Goal: Navigation & Orientation: Understand site structure

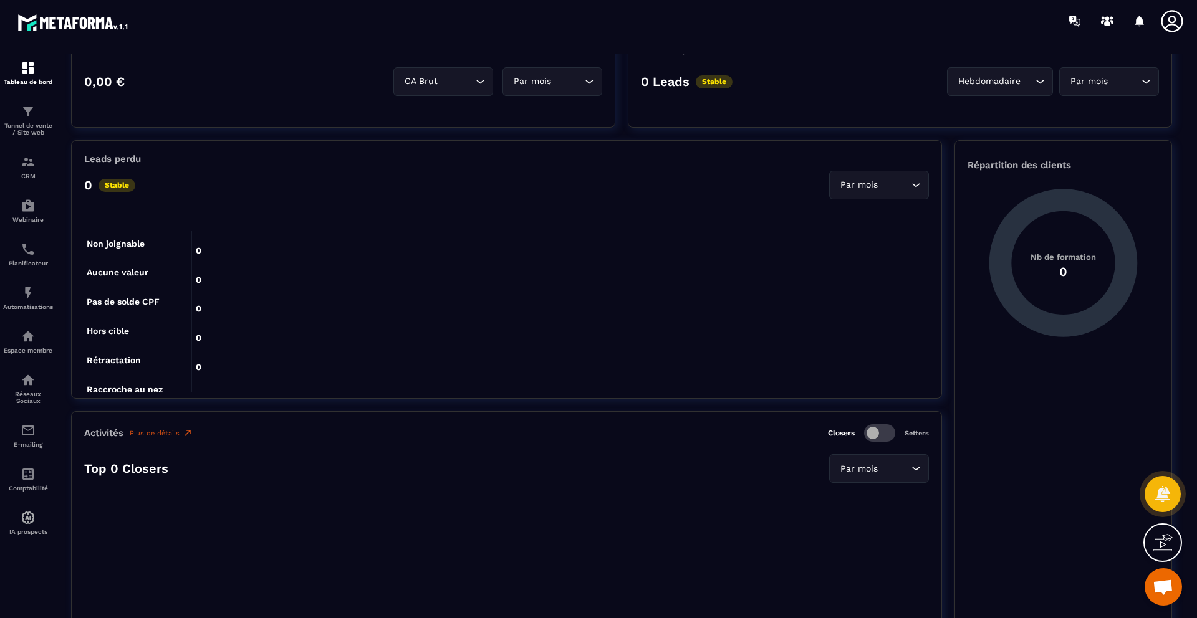
scroll to position [372, 0]
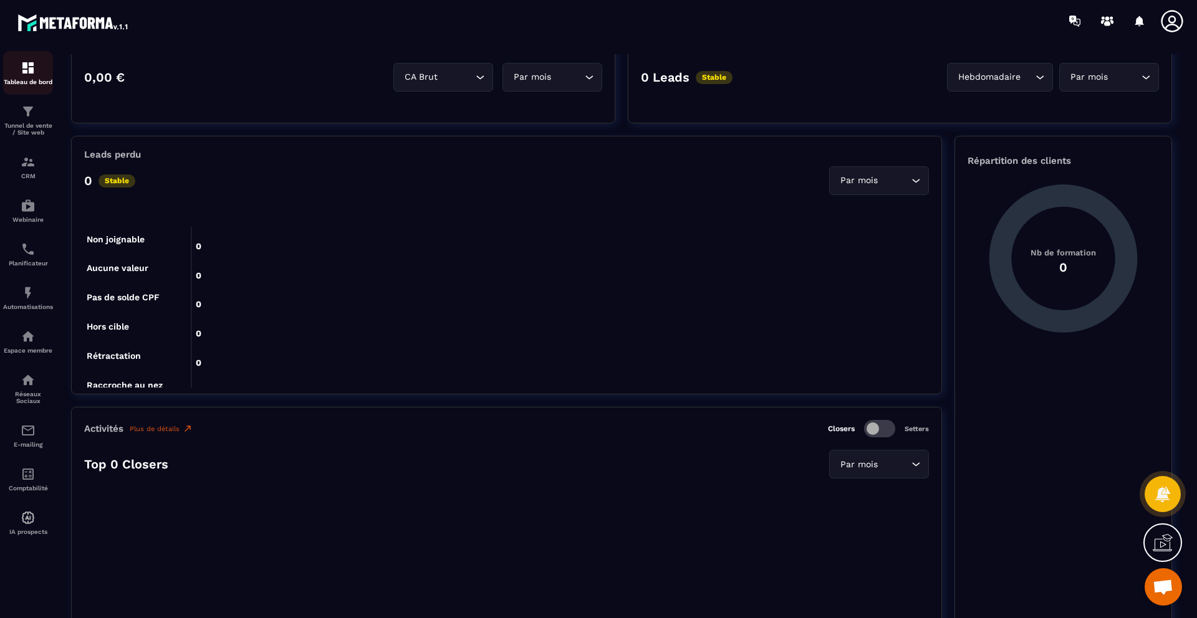
click at [29, 79] on p "Tableau de bord" at bounding box center [28, 82] width 50 height 7
click at [27, 110] on img at bounding box center [28, 111] width 15 height 15
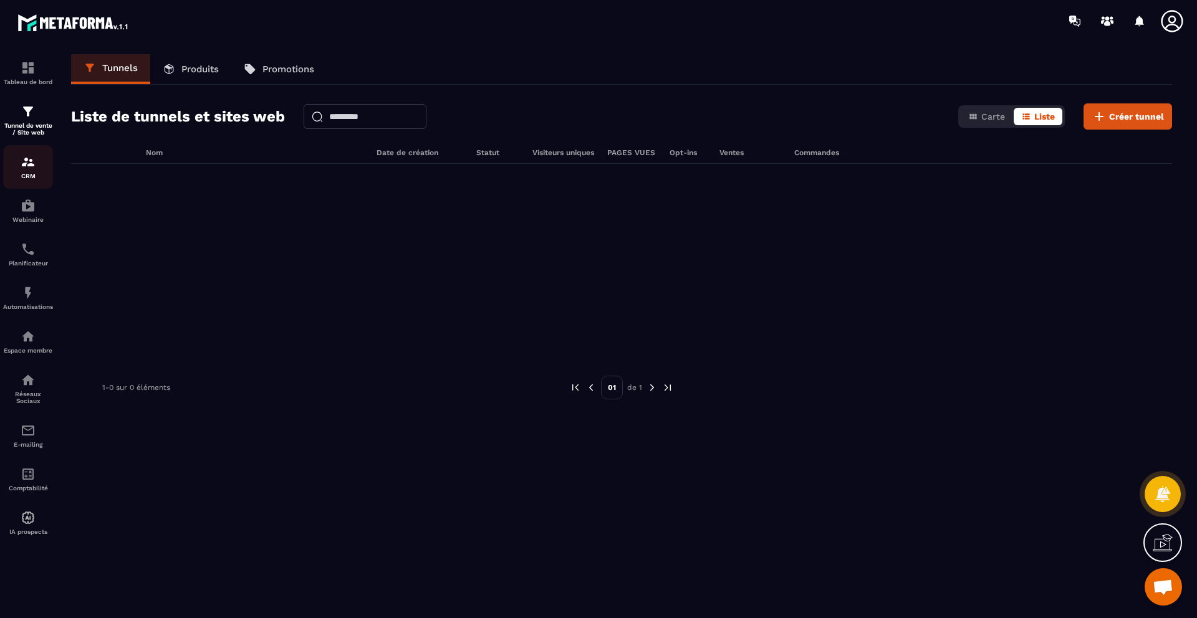
click at [34, 166] on img at bounding box center [28, 162] width 15 height 15
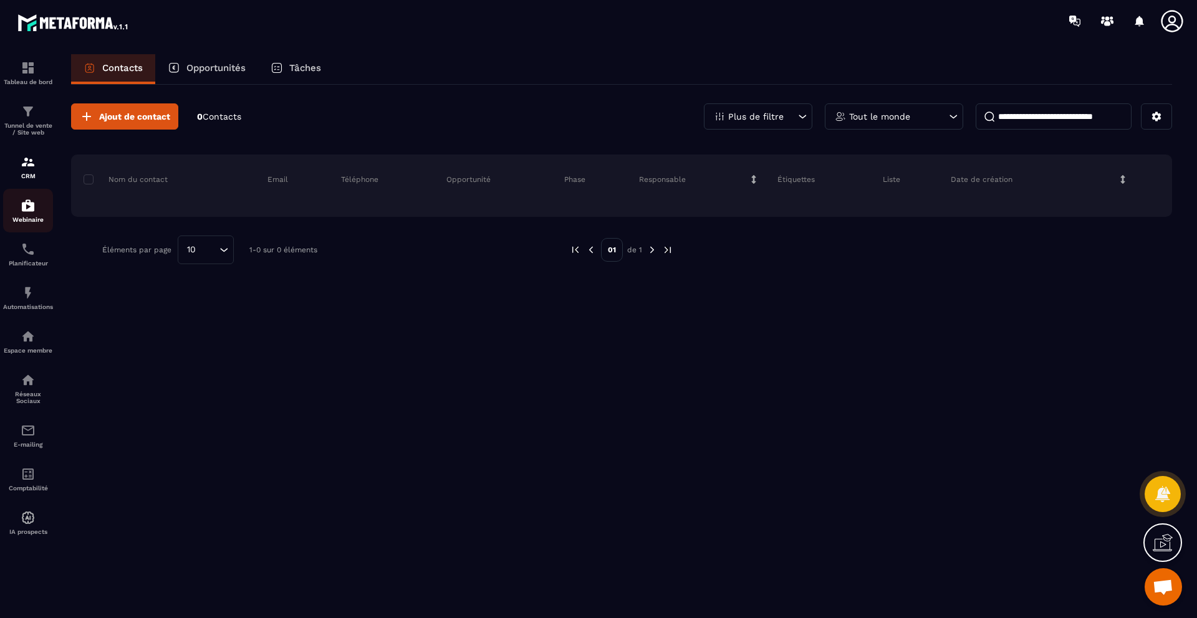
click at [25, 216] on div "Webinaire" at bounding box center [28, 210] width 50 height 25
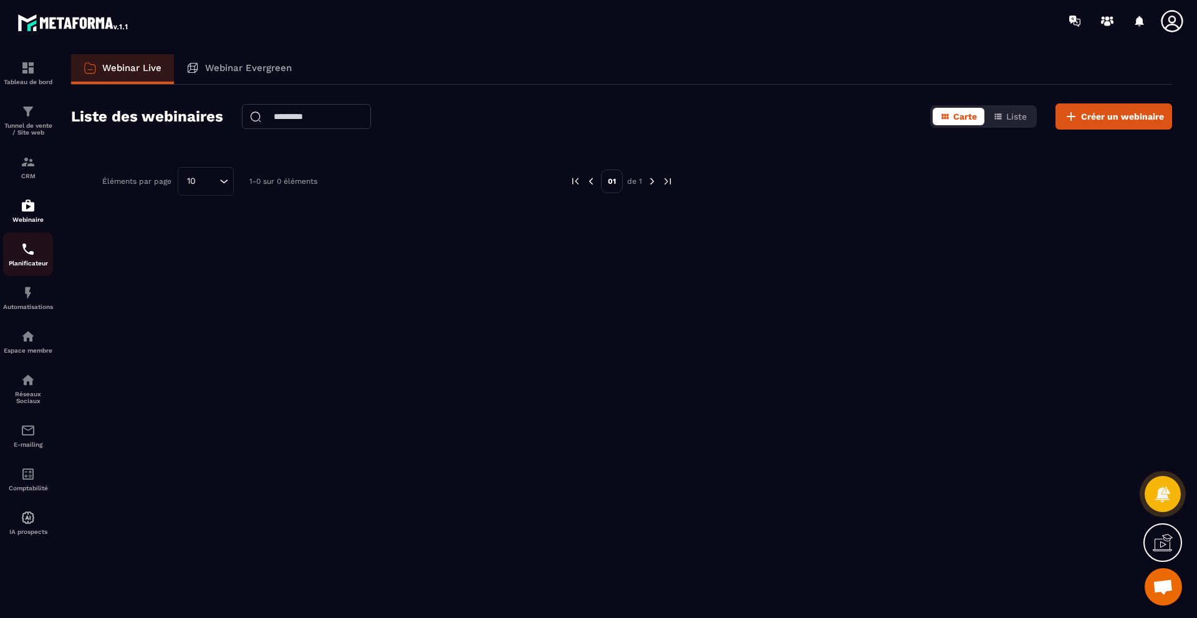
click at [24, 250] on img at bounding box center [28, 249] width 15 height 15
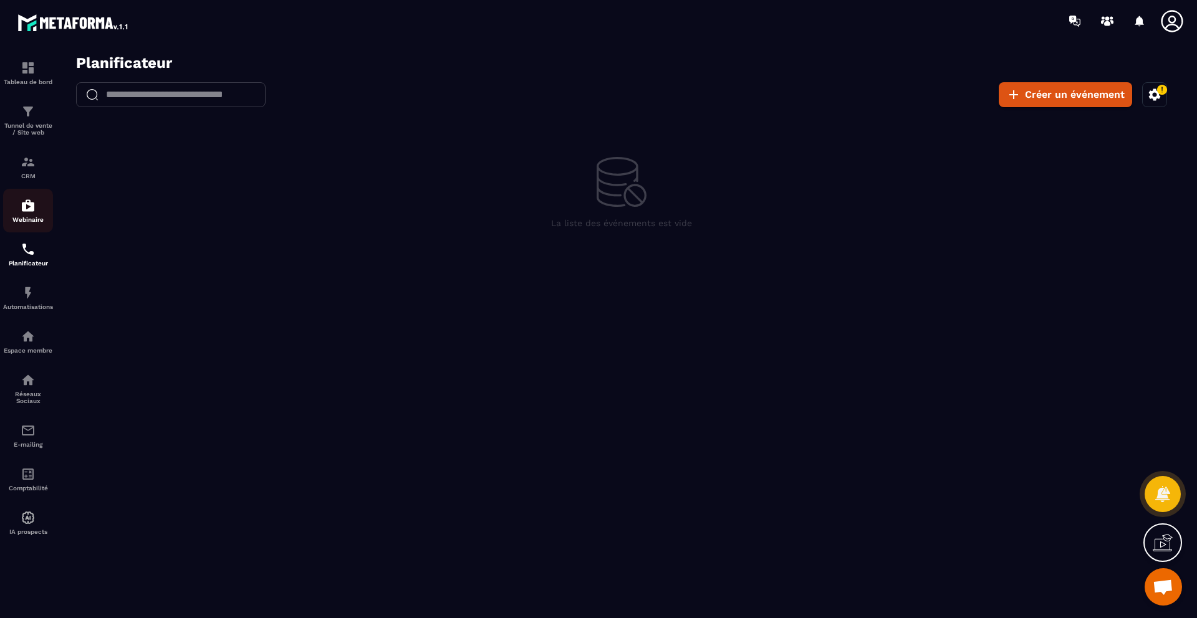
click at [24, 208] on img at bounding box center [28, 205] width 15 height 15
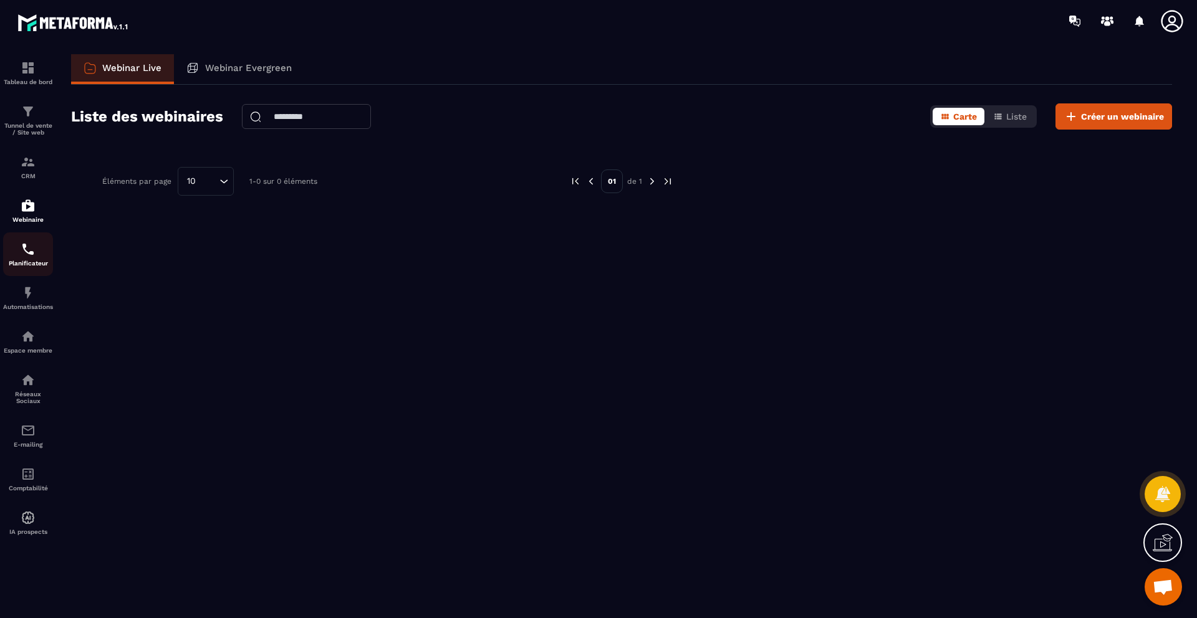
click at [24, 249] on img at bounding box center [28, 249] width 15 height 15
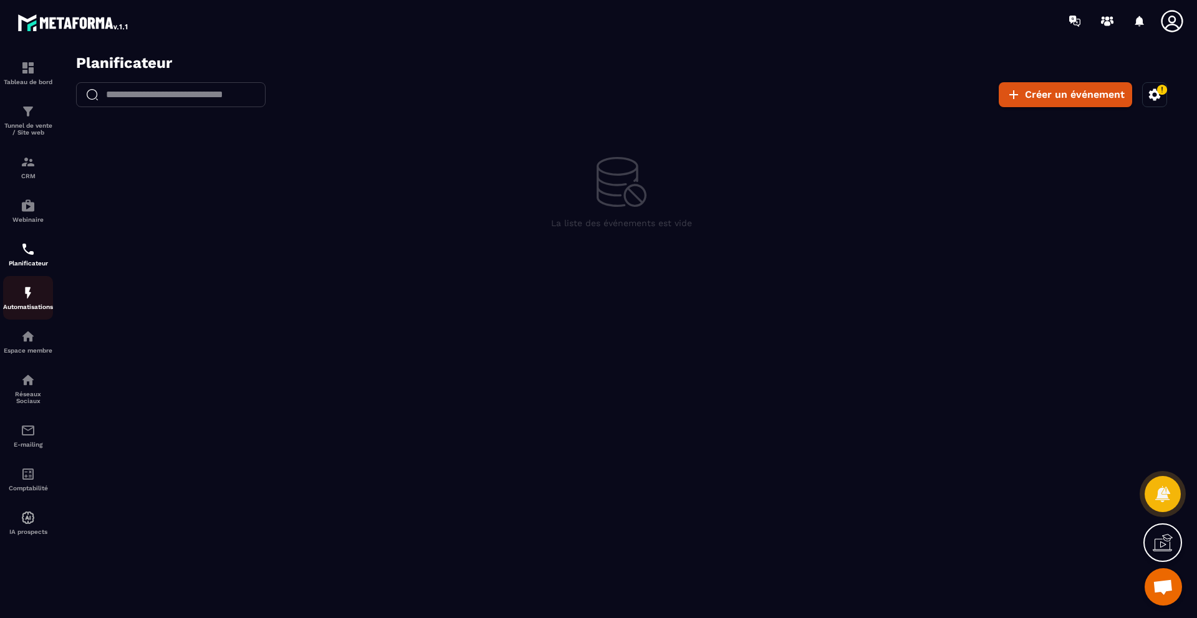
click at [36, 307] on p "Automatisations" at bounding box center [28, 307] width 50 height 7
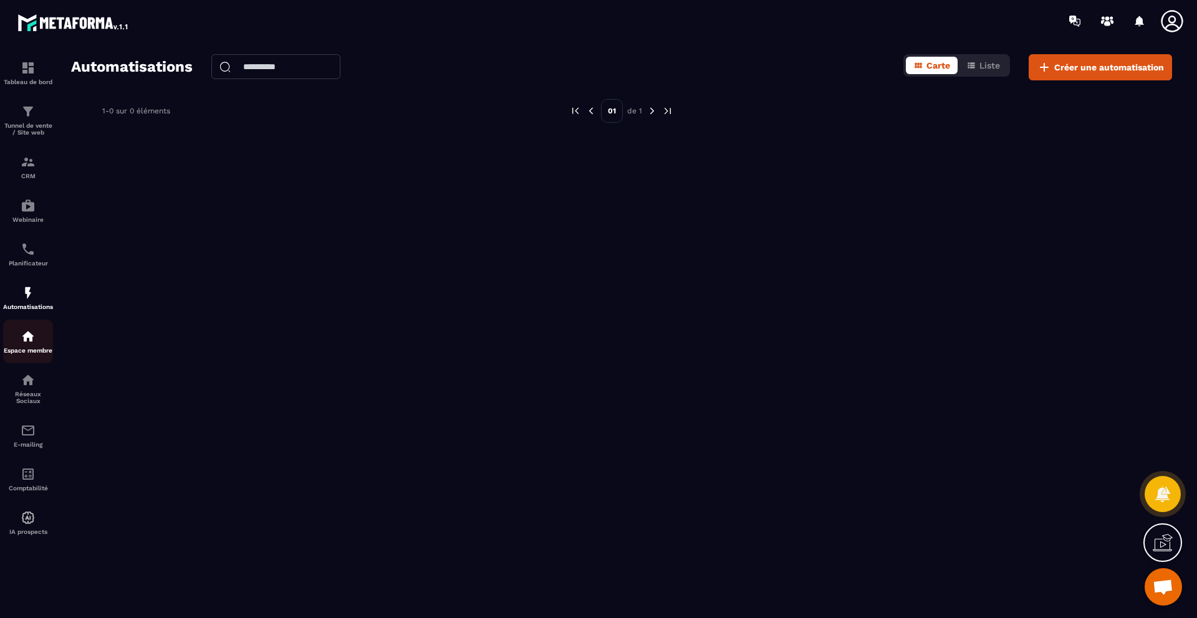
click at [32, 353] on p "Espace membre" at bounding box center [28, 350] width 50 height 7
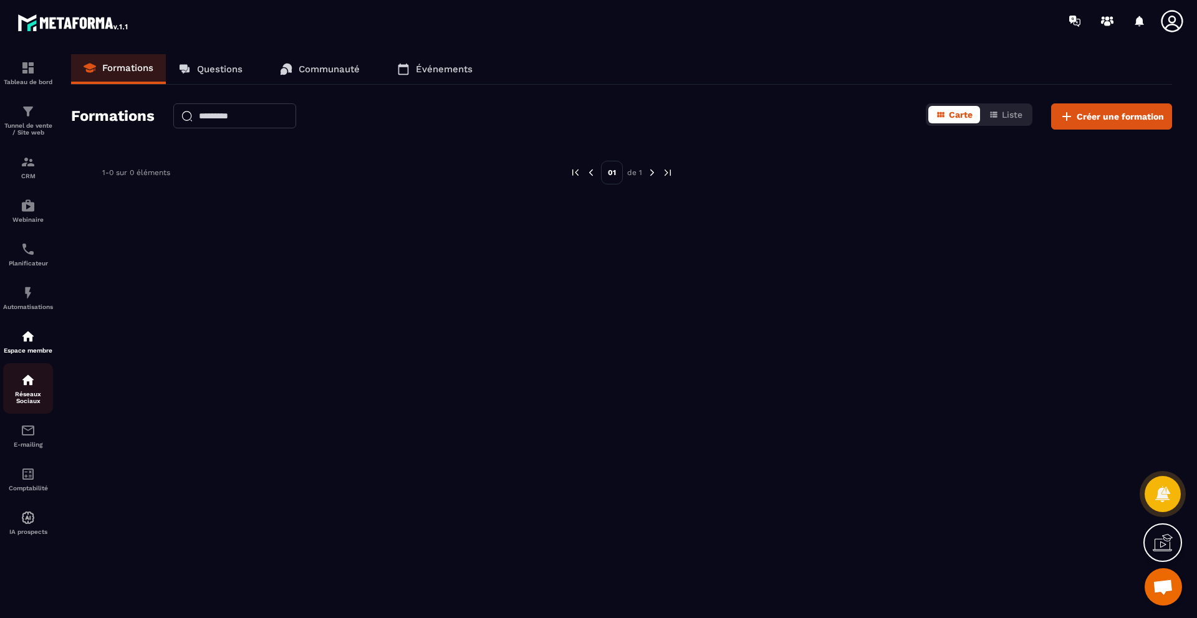
click at [30, 405] on p "Réseaux Sociaux" at bounding box center [28, 398] width 50 height 14
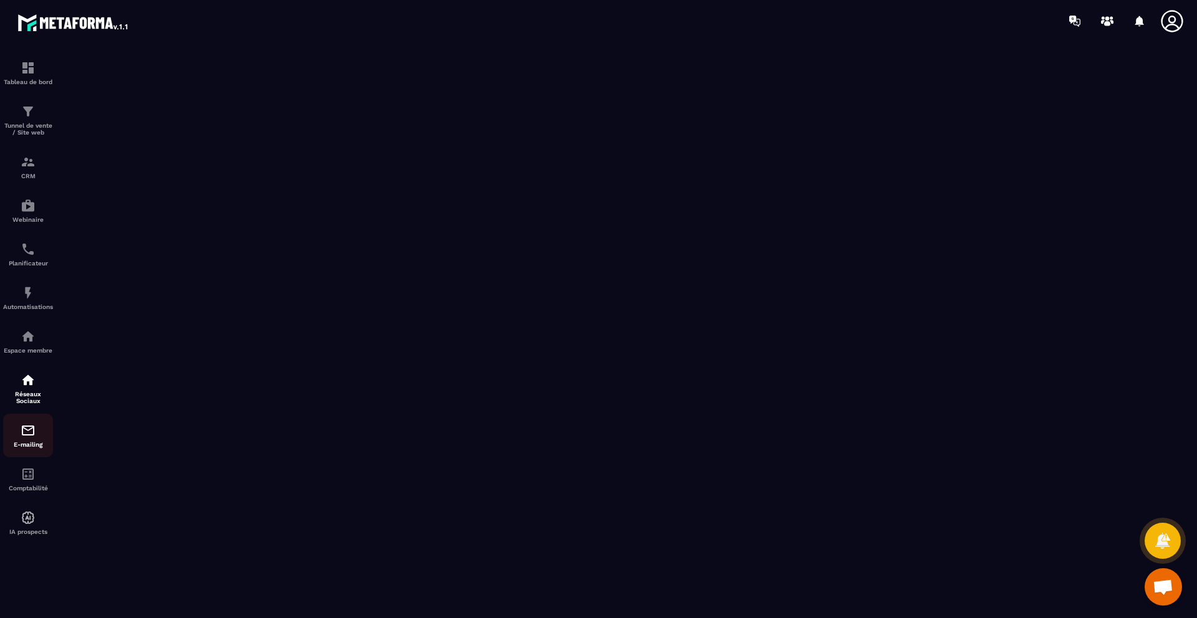
click at [24, 438] on img at bounding box center [28, 430] width 15 height 15
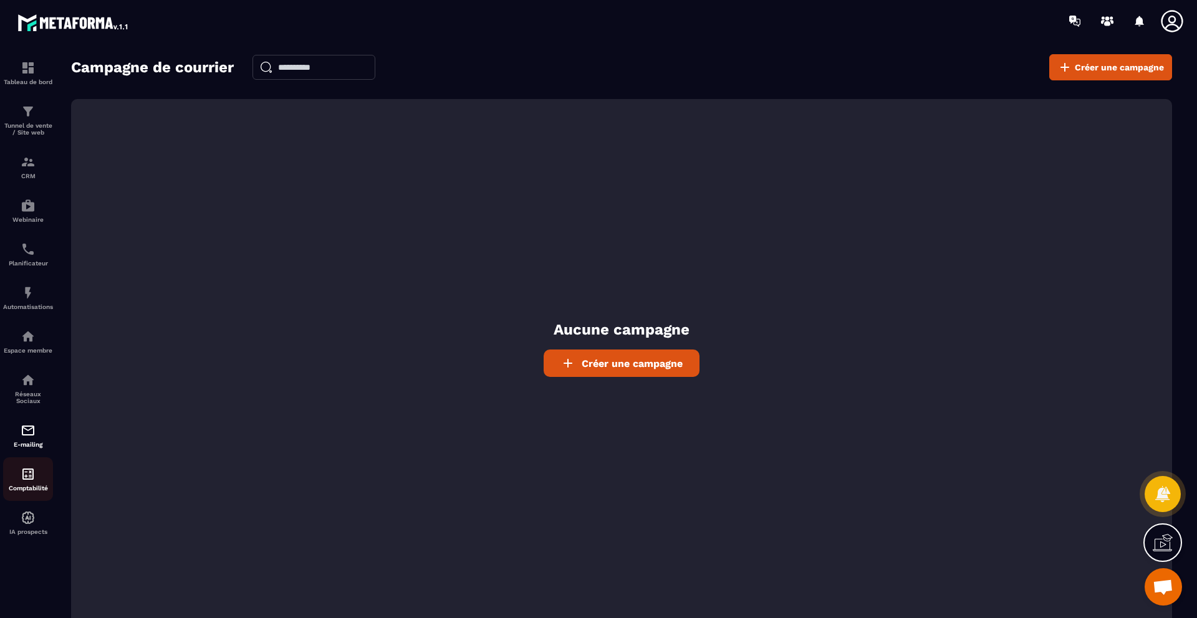
click at [29, 482] on img at bounding box center [28, 474] width 15 height 15
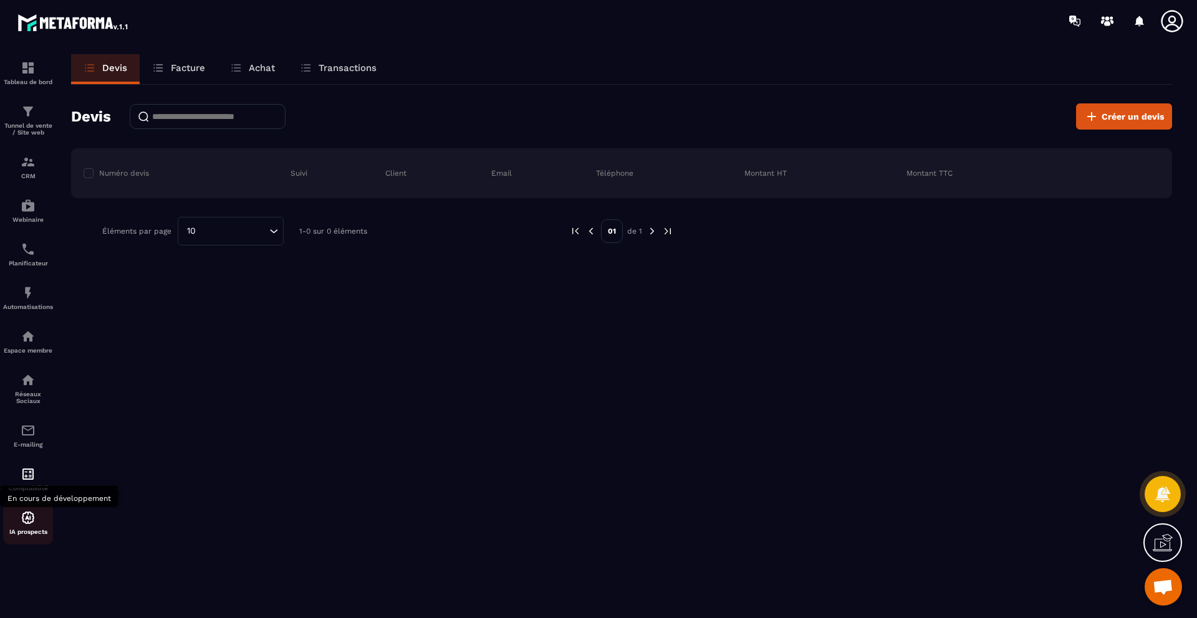
click at [24, 520] on img at bounding box center [28, 518] width 15 height 15
click at [26, 525] on img at bounding box center [28, 518] width 15 height 15
click at [30, 67] on img at bounding box center [28, 67] width 15 height 15
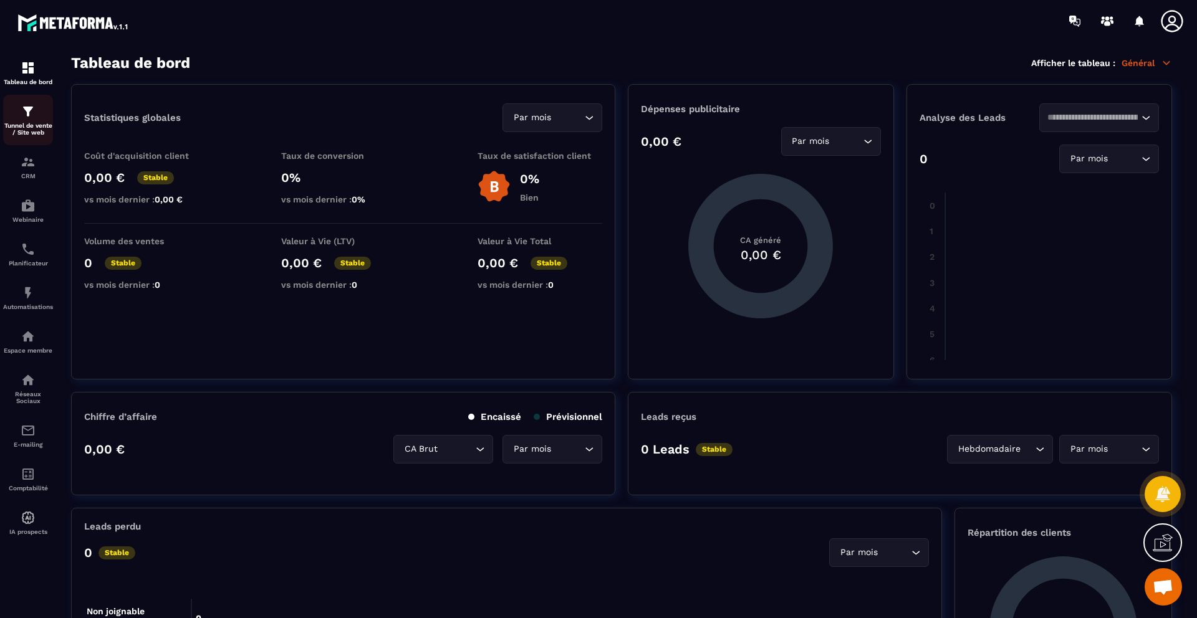
click at [29, 108] on img at bounding box center [28, 111] width 15 height 15
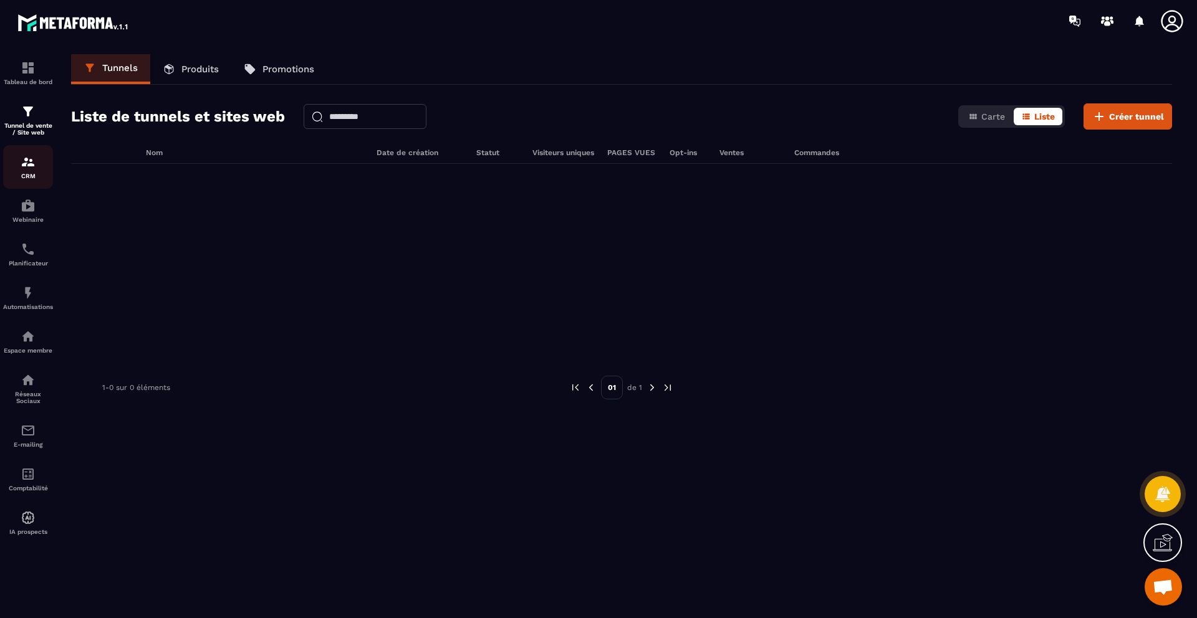
click at [40, 163] on div "CRM" at bounding box center [28, 167] width 50 height 25
